Goal: Navigation & Orientation: Find specific page/section

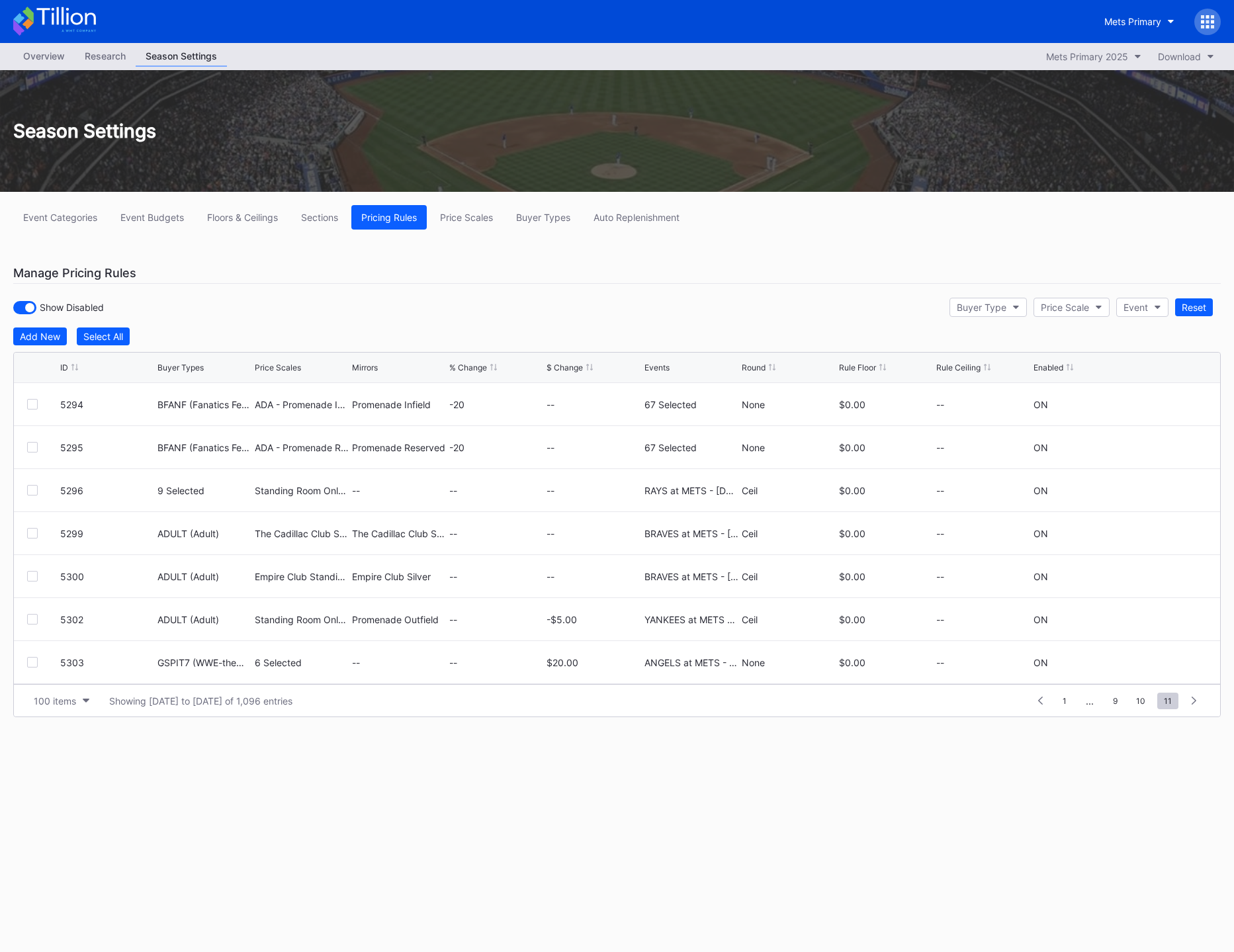
scroll to position [3827, 0]
click at [1208, 23] on icon at bounding box center [1207, 21] width 4 height 4
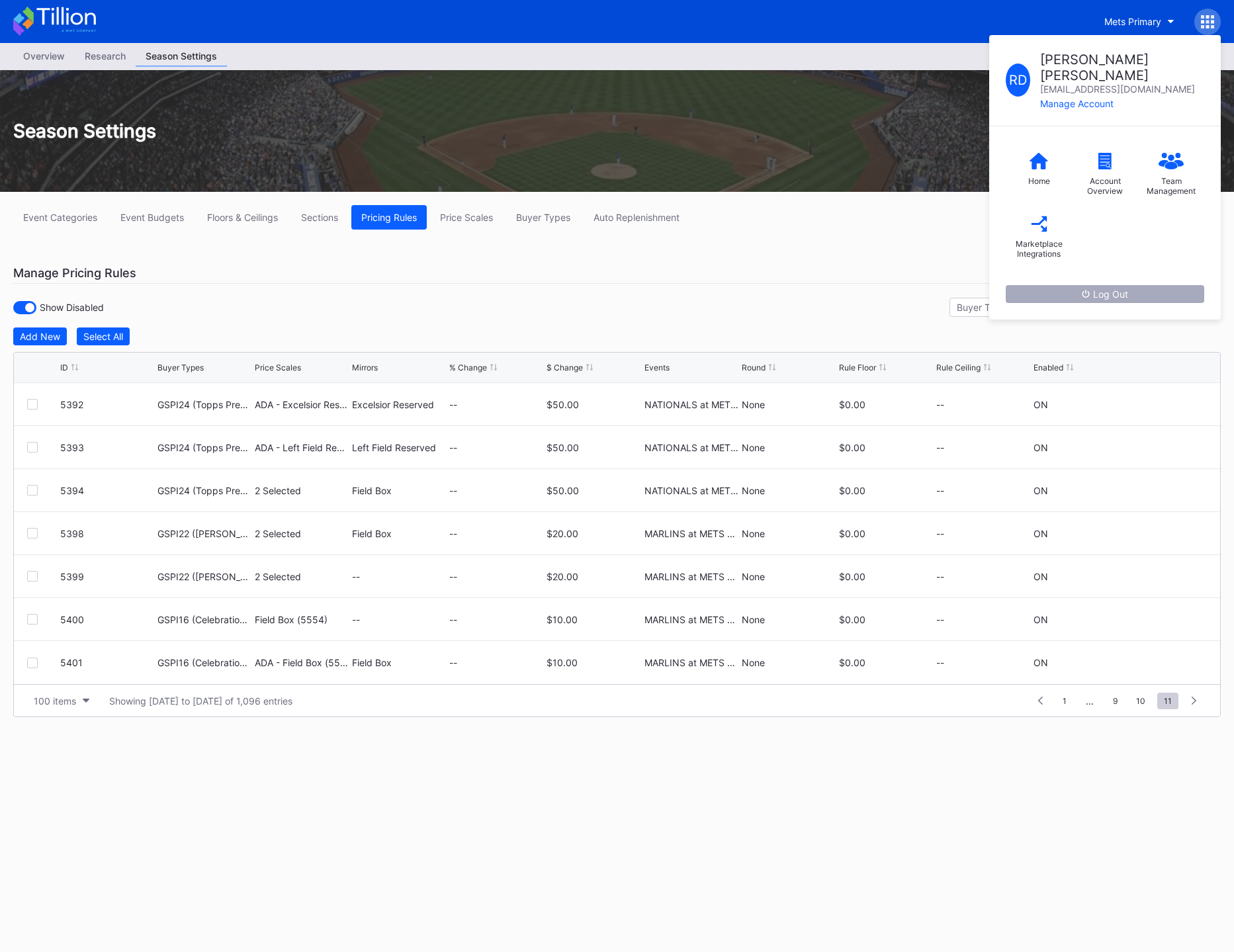
click at [1109, 289] on div "Log Out" at bounding box center [1105, 294] width 47 height 11
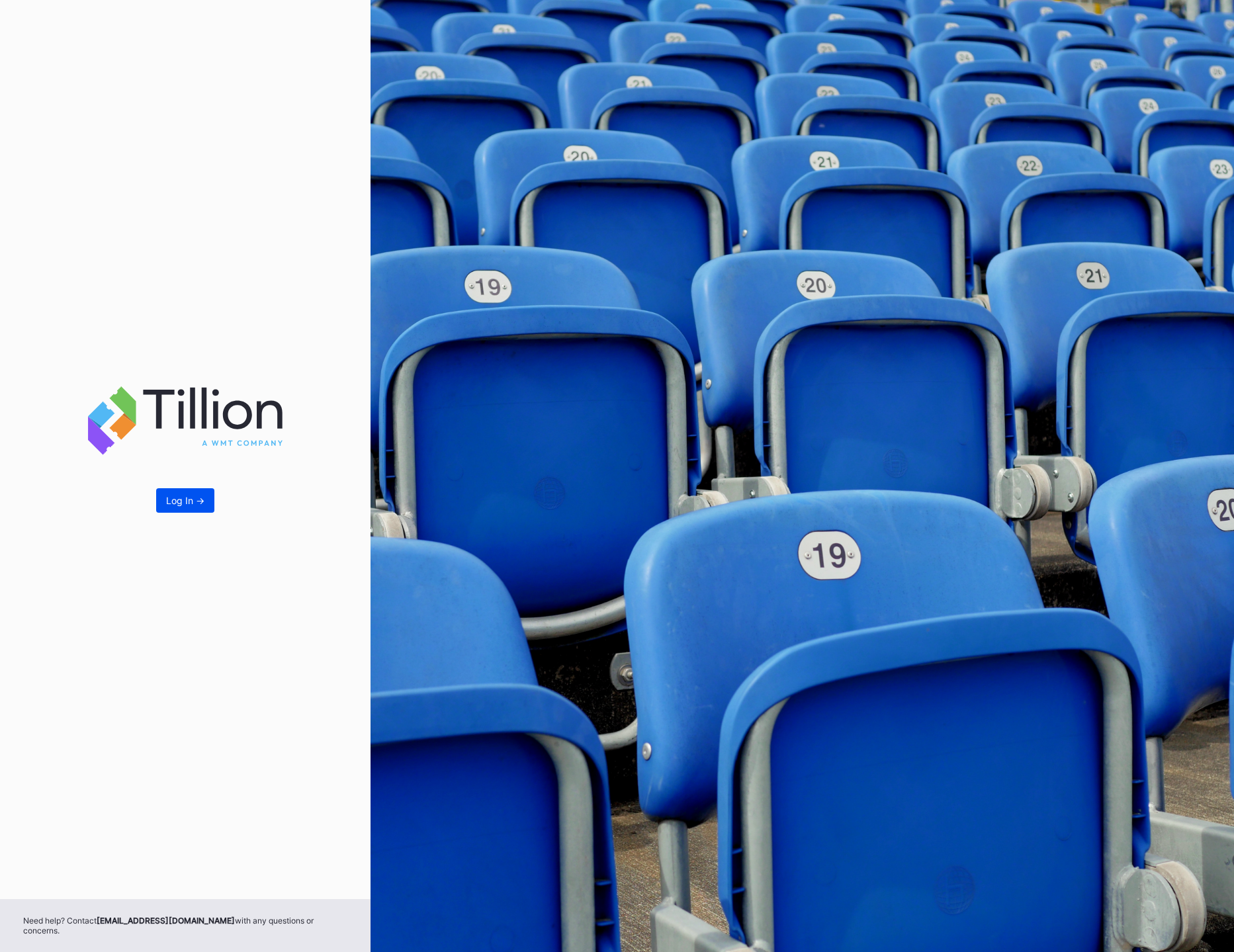
click at [176, 505] on div "Log In ->" at bounding box center [185, 500] width 39 height 11
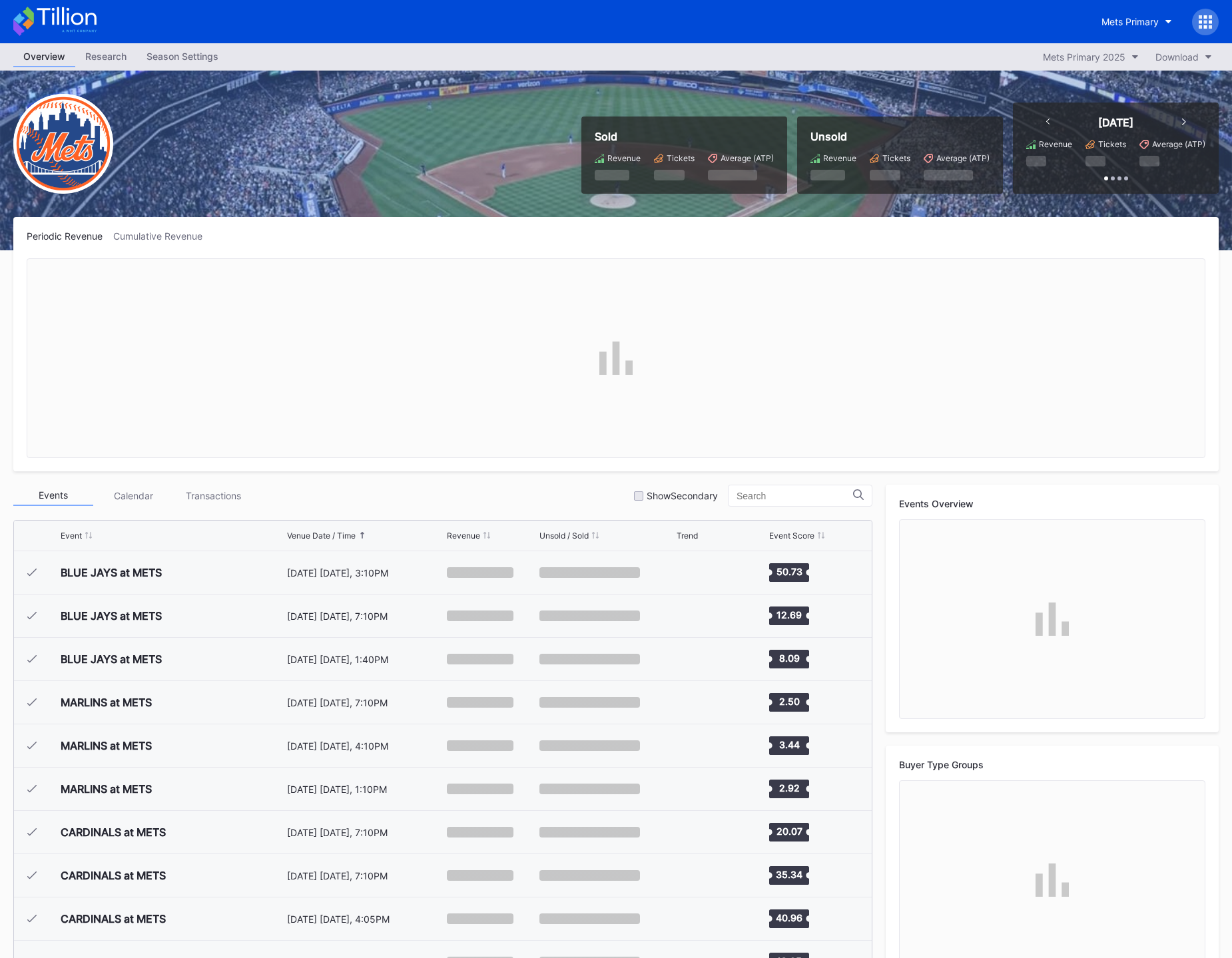
scroll to position [2899, 0]
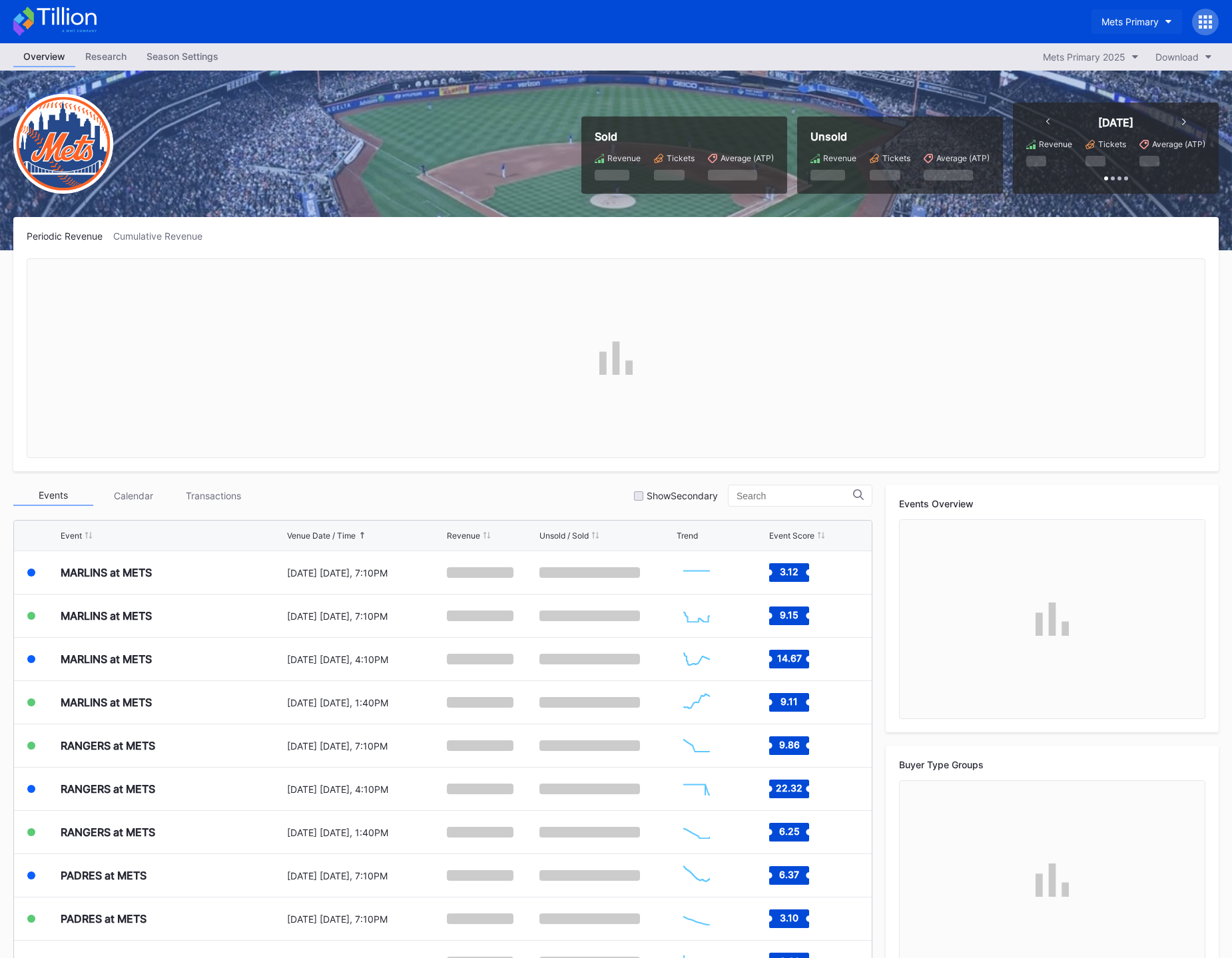
click at [1147, 18] on div "Mets Primary" at bounding box center [1130, 21] width 57 height 11
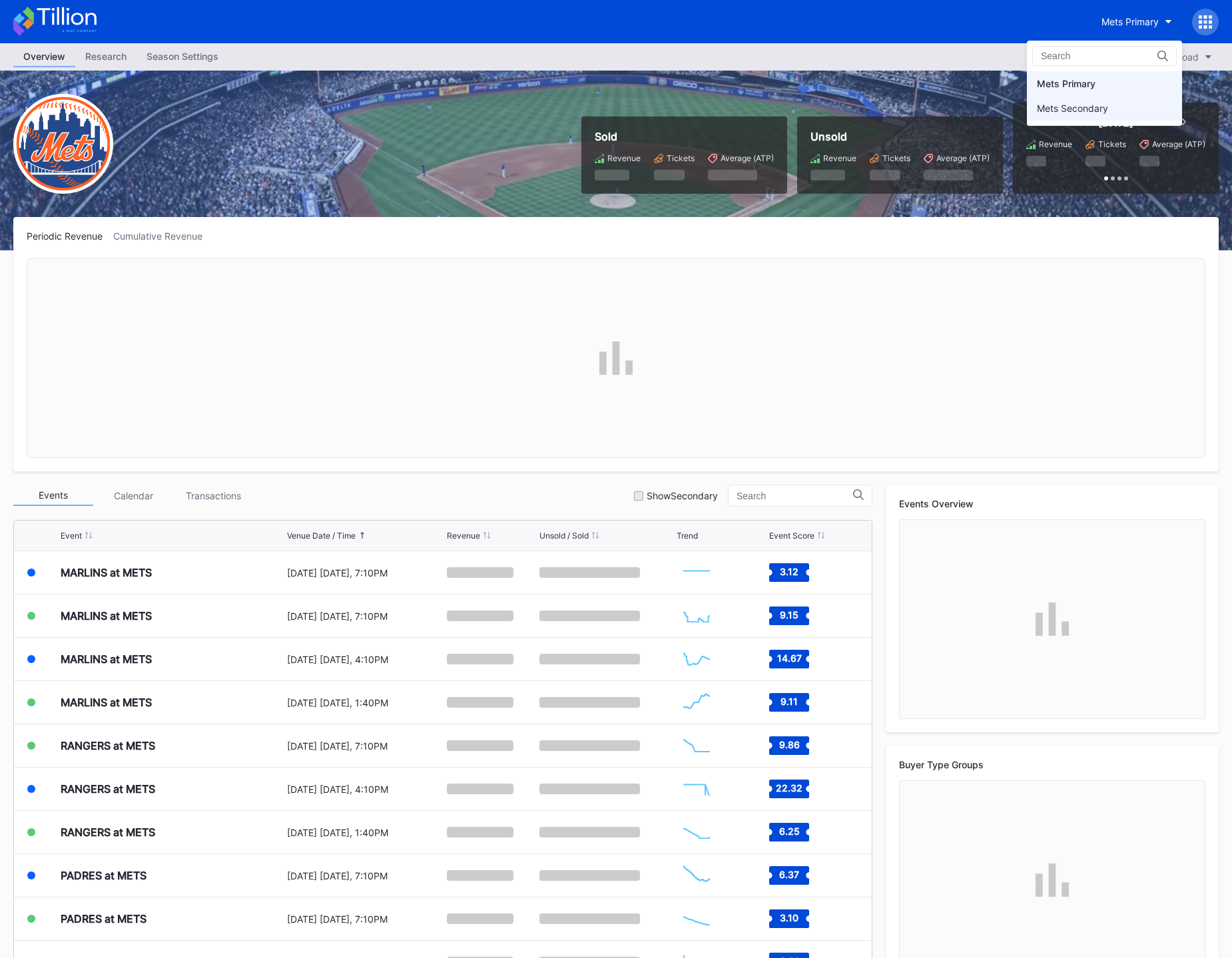
click at [1091, 108] on div "Mets Secondary" at bounding box center [1072, 108] width 71 height 11
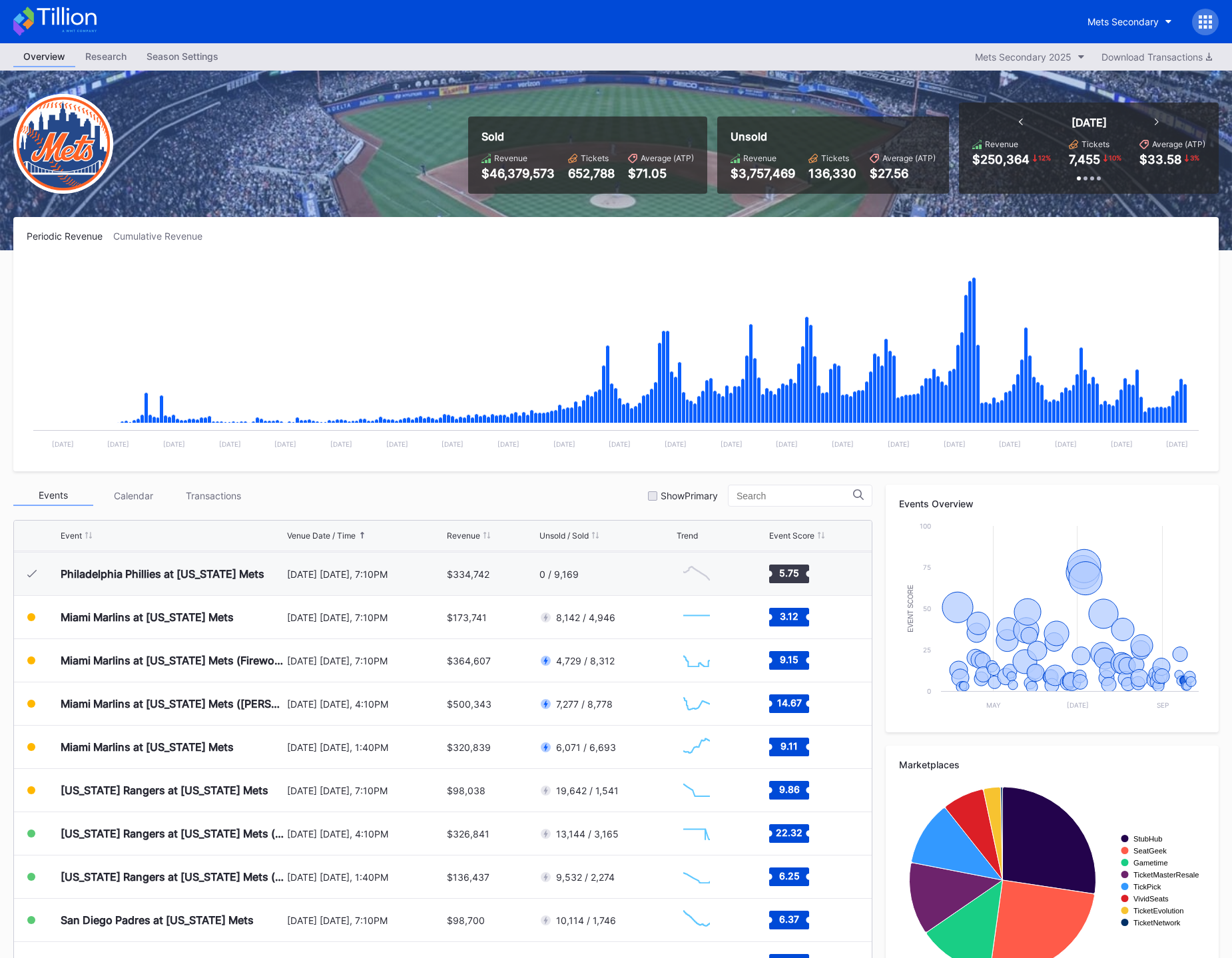
scroll to position [2846, 0]
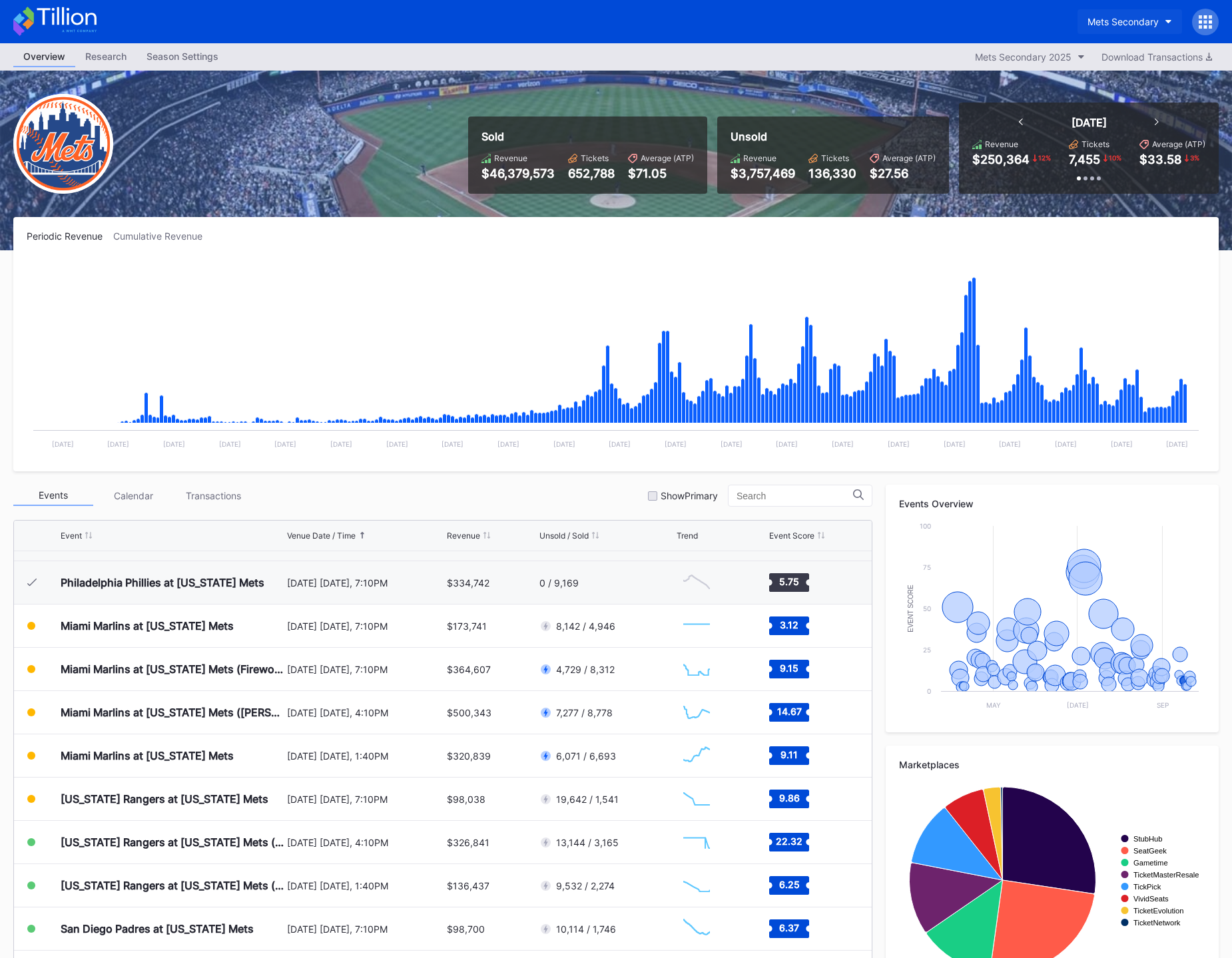
click at [1170, 23] on icon "button" at bounding box center [1168, 21] width 7 height 4
click at [1127, 80] on div "Mets Primary" at bounding box center [1115, 83] width 57 height 11
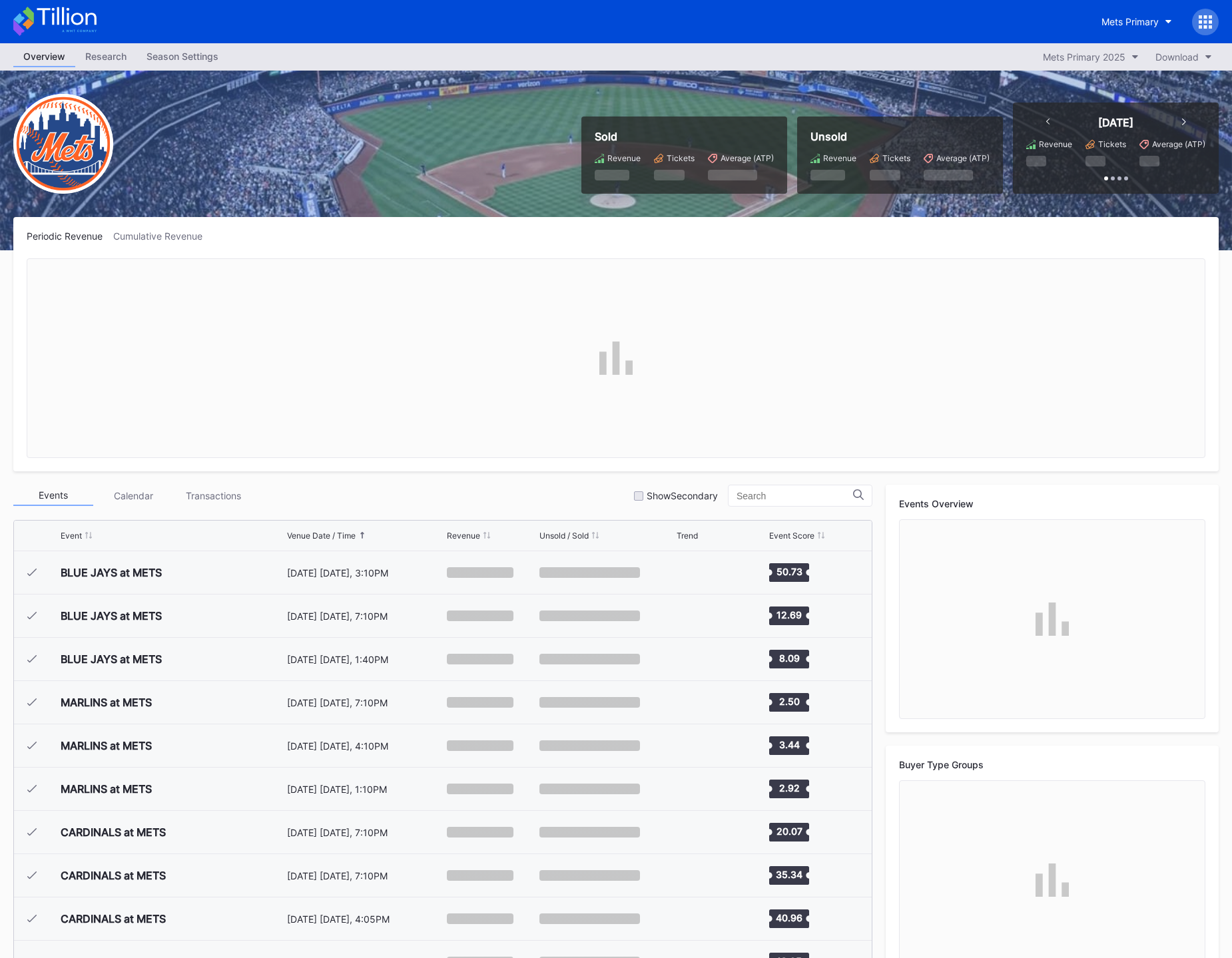
scroll to position [2899, 0]
